Goal: Transaction & Acquisition: Book appointment/travel/reservation

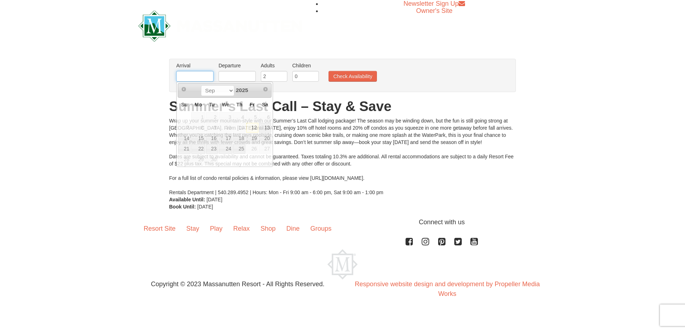
click at [201, 77] on input "text" at bounding box center [194, 76] width 37 height 11
click at [265, 139] on link "20" at bounding box center [265, 138] width 12 height 10
type input "[DATE]"
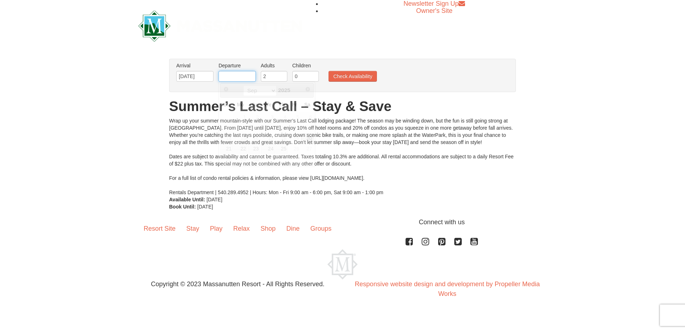
click at [236, 76] on input "text" at bounding box center [237, 76] width 37 height 11
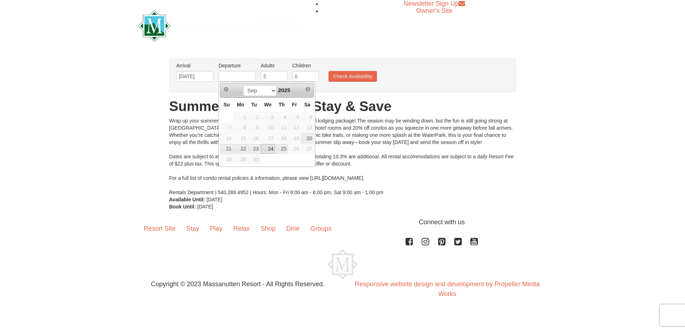
click at [271, 149] on link "24" at bounding box center [268, 149] width 14 height 10
type input "[DATE]"
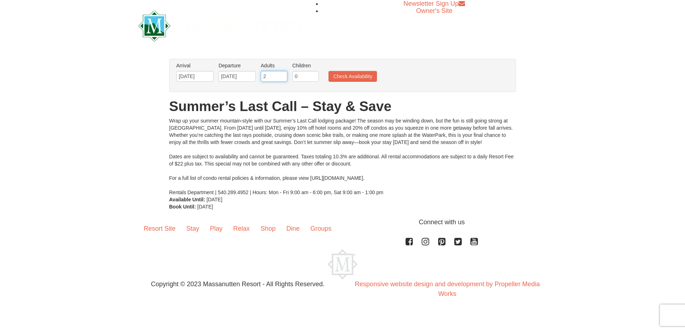
click at [270, 79] on input "2" at bounding box center [274, 76] width 27 height 11
click at [282, 74] on input "3" at bounding box center [274, 76] width 27 height 11
click at [282, 74] on input "4" at bounding box center [274, 76] width 27 height 11
click at [282, 74] on input "5" at bounding box center [274, 76] width 27 height 11
type input "6"
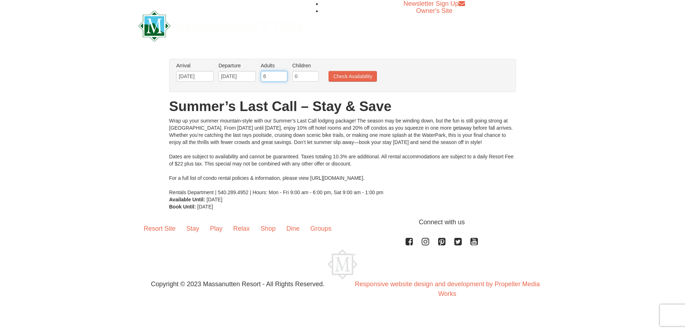
click at [282, 74] on input "6" at bounding box center [274, 76] width 27 height 11
click at [340, 77] on button "Check Availability" at bounding box center [353, 76] width 48 height 11
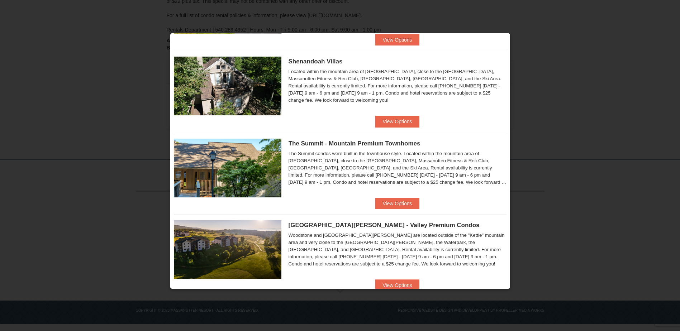
scroll to position [183, 0]
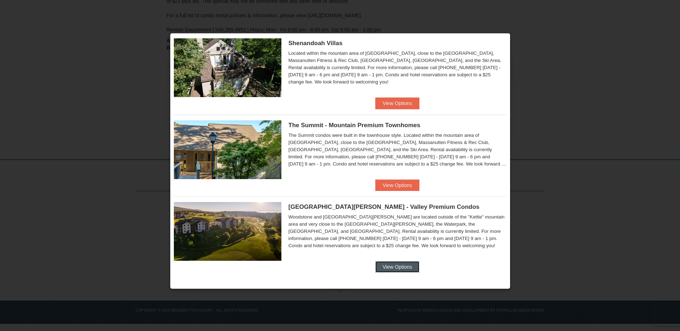
click at [389, 270] on button "View Options" at bounding box center [397, 266] width 44 height 11
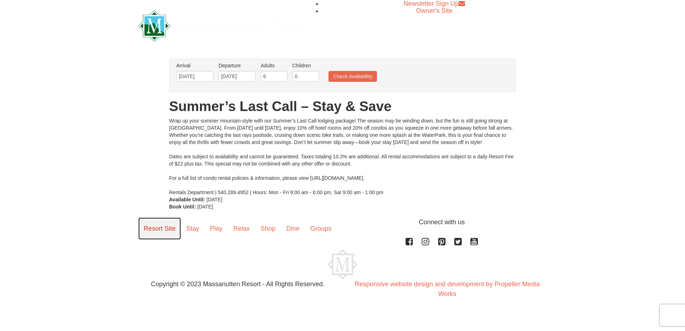
click at [160, 229] on link "Resort Site" at bounding box center [159, 229] width 43 height 22
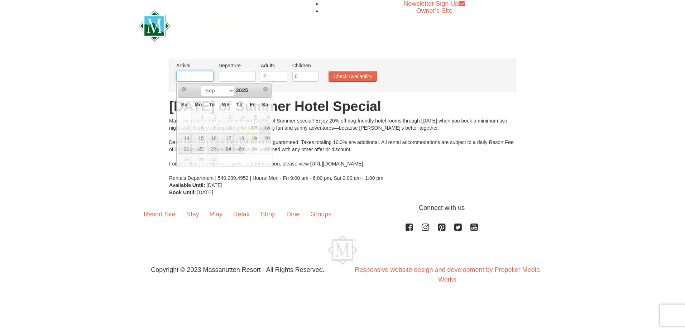
click at [187, 76] on input "text" at bounding box center [194, 76] width 37 height 11
click at [263, 137] on link "20" at bounding box center [265, 138] width 12 height 10
type input "[DATE]"
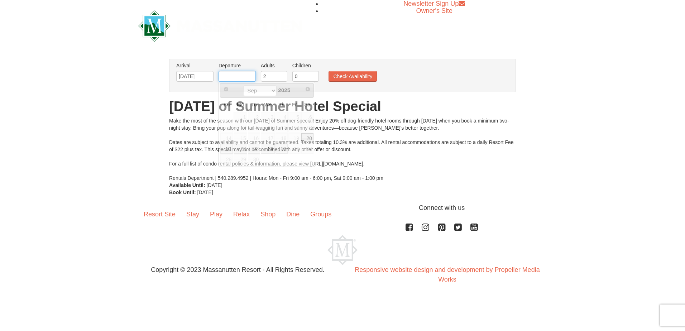
click at [239, 73] on input "text" at bounding box center [237, 76] width 37 height 11
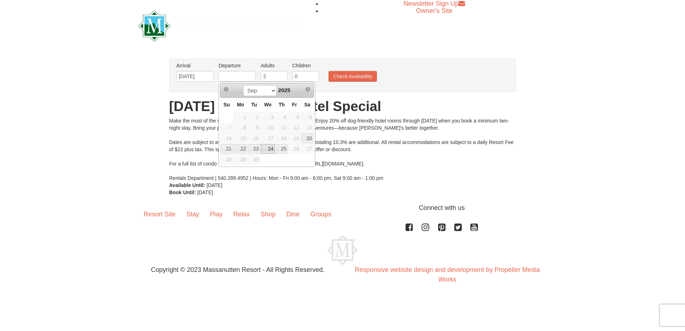
click at [270, 145] on link "24" at bounding box center [268, 149] width 14 height 10
type input "[DATE]"
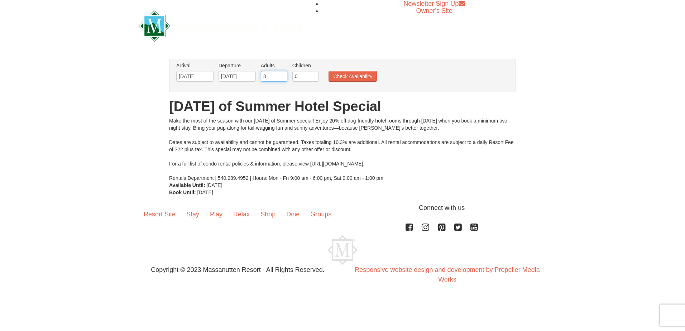
click at [283, 74] on input "3" at bounding box center [274, 76] width 27 height 11
click at [283, 74] on input "4" at bounding box center [274, 76] width 27 height 11
click at [283, 74] on input "5" at bounding box center [274, 76] width 27 height 11
type input "6"
click at [283, 74] on input "6" at bounding box center [274, 76] width 27 height 11
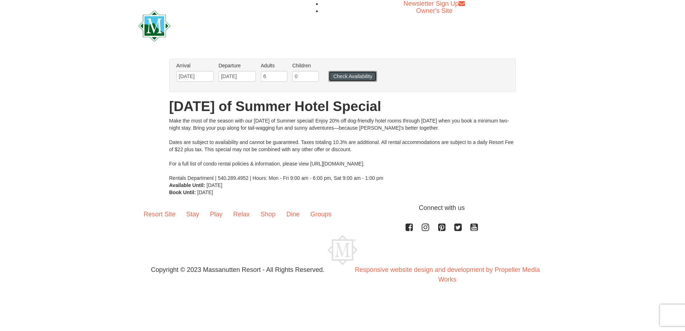
click at [343, 77] on button "Check Availability" at bounding box center [353, 76] width 48 height 11
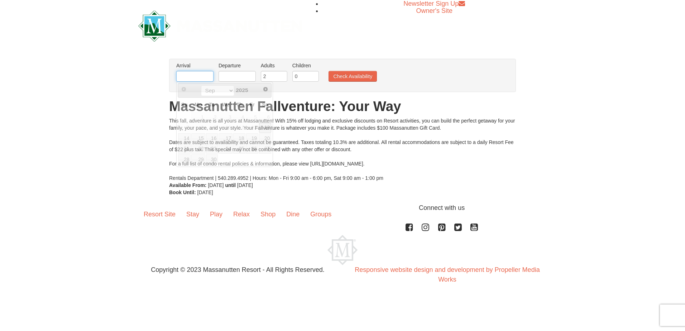
click at [208, 78] on input "text" at bounding box center [194, 76] width 37 height 11
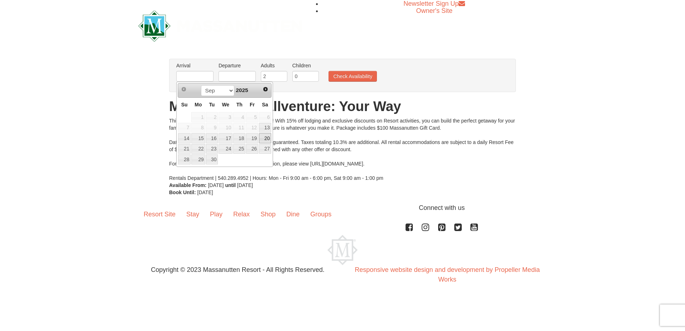
click at [270, 138] on link "20" at bounding box center [265, 138] width 12 height 10
type input "[DATE]"
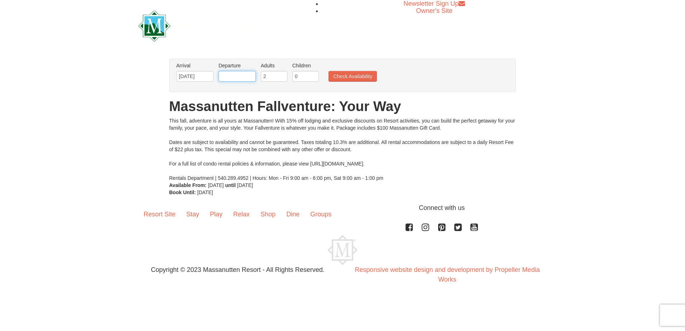
click at [244, 79] on input "text" at bounding box center [237, 76] width 37 height 11
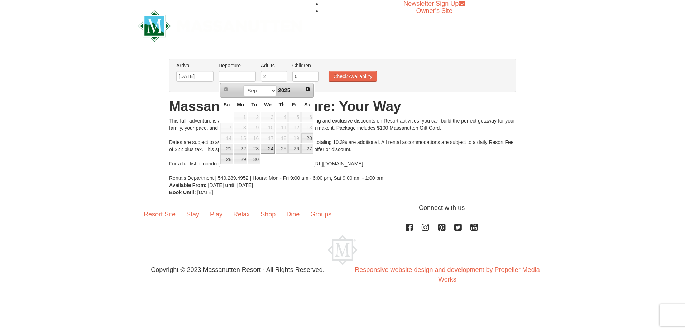
click at [266, 147] on link "24" at bounding box center [268, 149] width 14 height 10
type input "[DATE]"
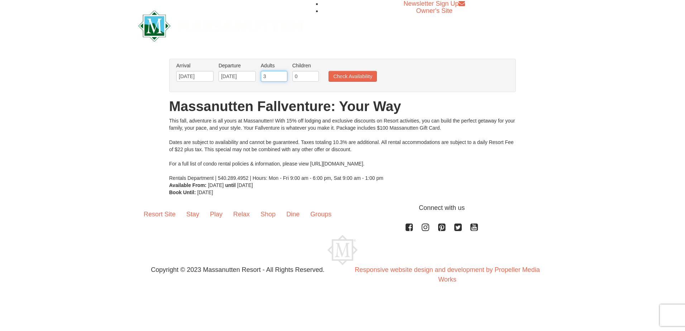
click at [282, 74] on input "3" at bounding box center [274, 76] width 27 height 11
click at [282, 74] on input "4" at bounding box center [274, 76] width 27 height 11
click at [283, 75] on input "5" at bounding box center [274, 76] width 27 height 11
type input "6"
click at [283, 75] on input "6" at bounding box center [274, 76] width 27 height 11
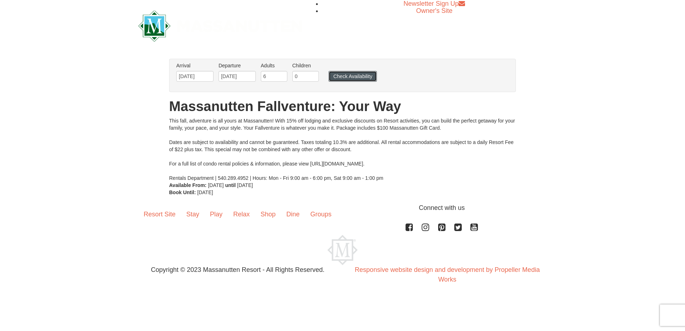
click at [335, 76] on button "Check Availability" at bounding box center [353, 76] width 48 height 11
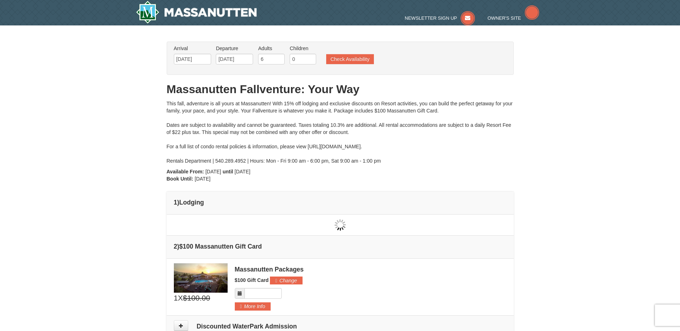
type input "[DATE]"
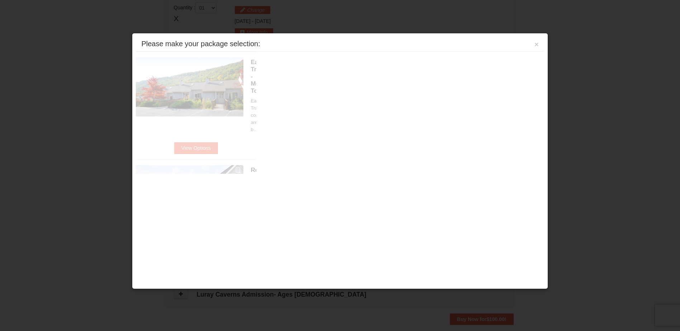
scroll to position [219, 0]
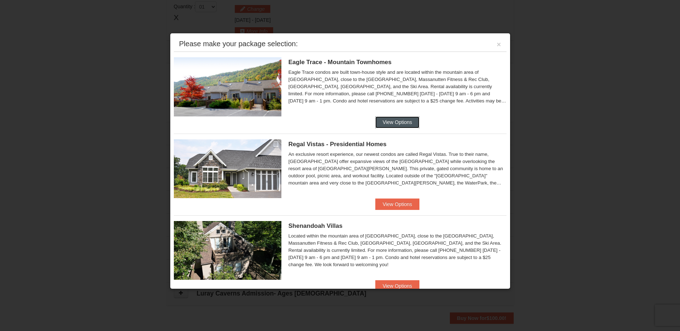
click at [390, 126] on button "View Options" at bounding box center [397, 121] width 44 height 11
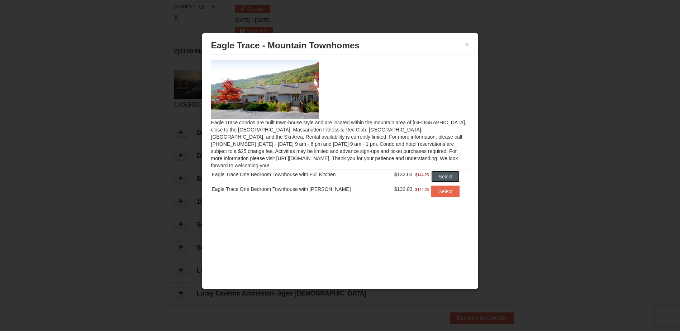
click at [449, 171] on button "Select" at bounding box center [445, 176] width 28 height 11
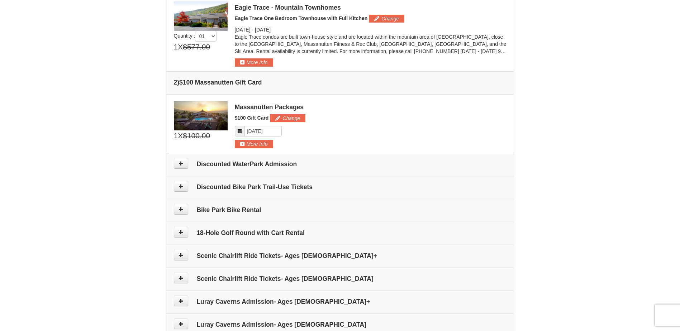
click at [281, 166] on h4 "Discounted WaterPark Admission" at bounding box center [340, 164] width 333 height 7
click at [268, 143] on button "More Info" at bounding box center [254, 144] width 38 height 8
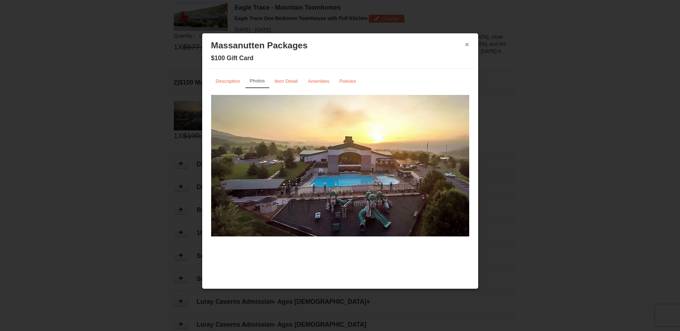
click at [469, 44] on button "×" at bounding box center [467, 44] width 4 height 7
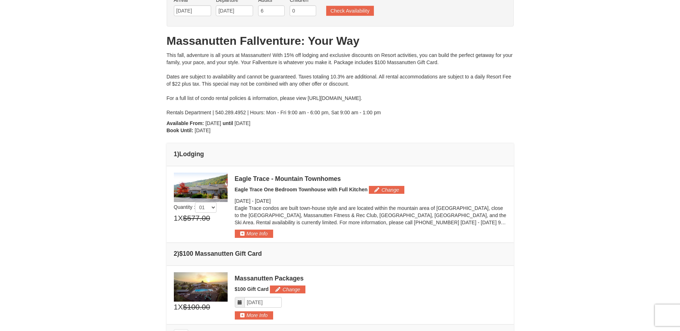
scroll to position [0, 0]
